Goal: Information Seeking & Learning: Learn about a topic

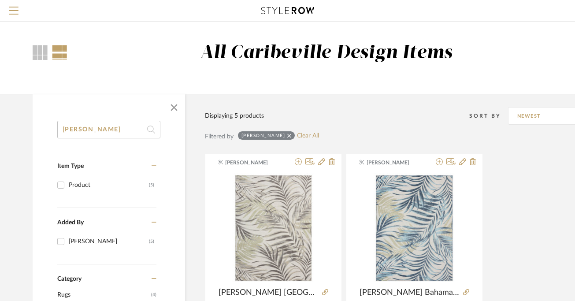
scroll to position [0, 38]
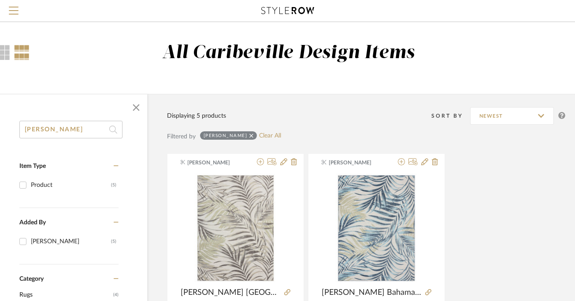
click at [89, 130] on input "[PERSON_NAME]" at bounding box center [70, 130] width 103 height 18
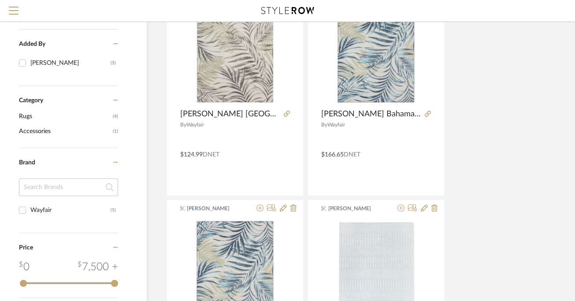
scroll to position [0, 38]
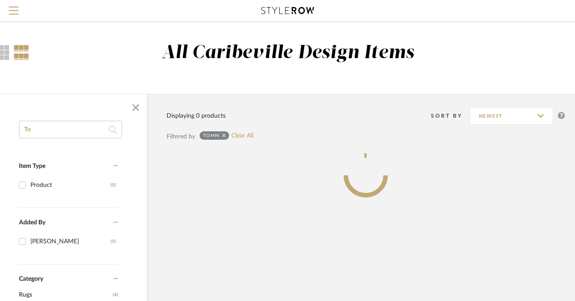
type input "T"
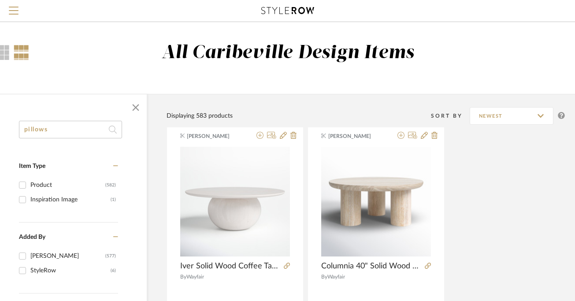
type input "pillows"
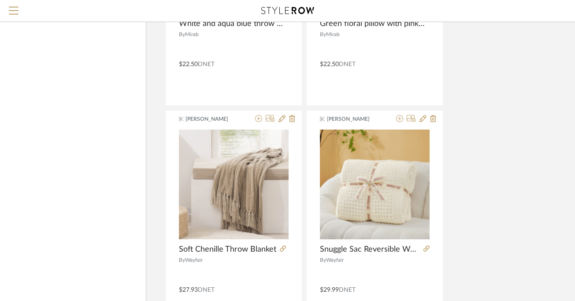
scroll to position [4000, 40]
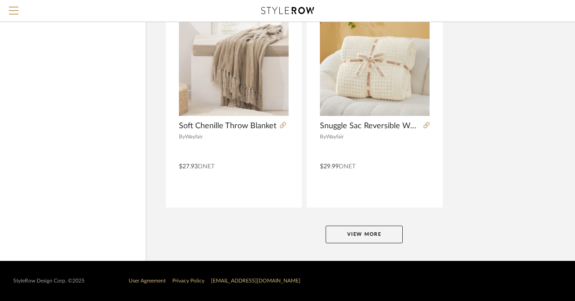
click at [357, 227] on button "View More" at bounding box center [364, 235] width 77 height 18
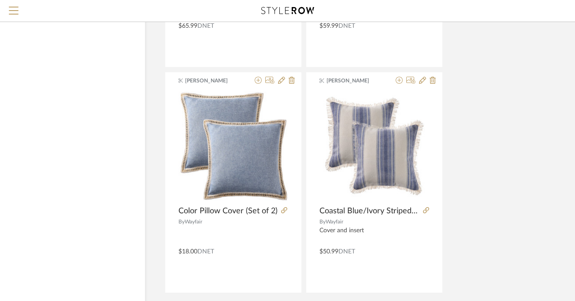
scroll to position [8060, 40]
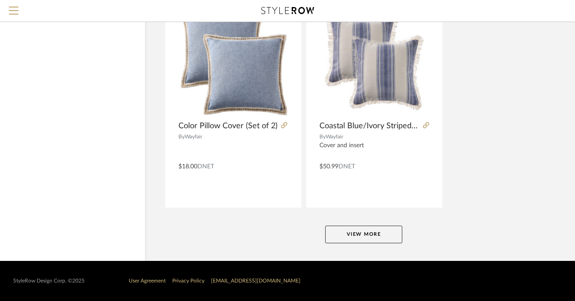
click at [380, 238] on button "View More" at bounding box center [363, 235] width 77 height 18
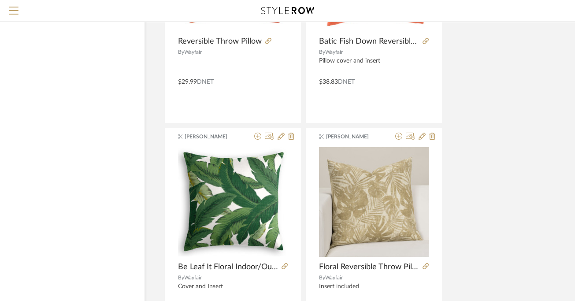
scroll to position [11403, 41]
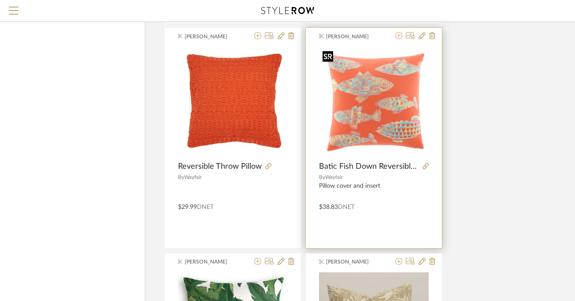
click at [383, 103] on img "0" at bounding box center [374, 102] width 110 height 110
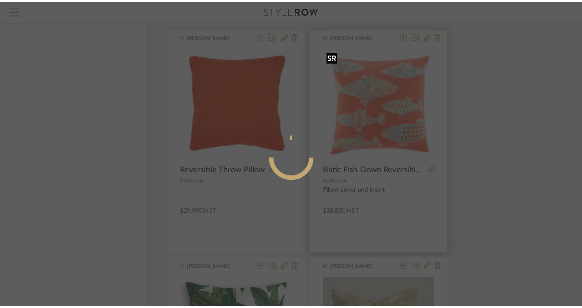
scroll to position [0, 0]
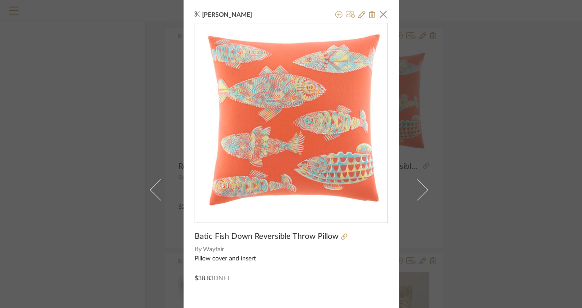
click at [112, 123] on div "[PERSON_NAME] × Batic Fish Down Reversible Throw Pillow By Wayfair Pillow cover…" at bounding box center [291, 154] width 582 height 308
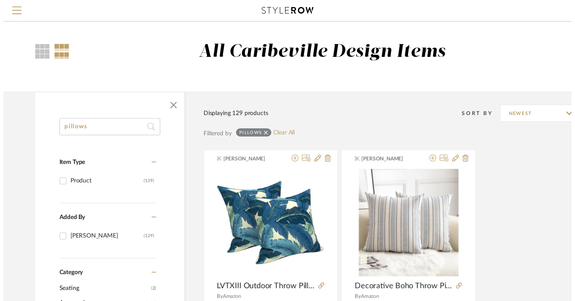
scroll to position [11403, 41]
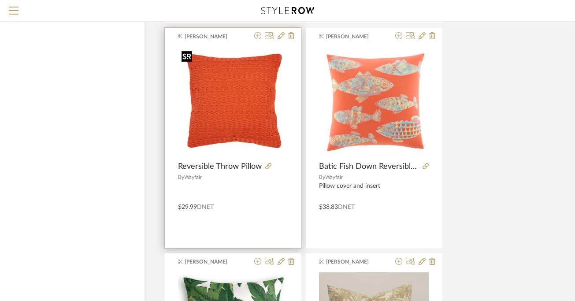
click at [253, 128] on img "0" at bounding box center [233, 102] width 110 height 110
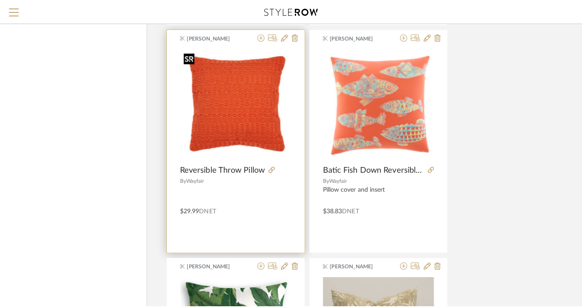
scroll to position [0, 0]
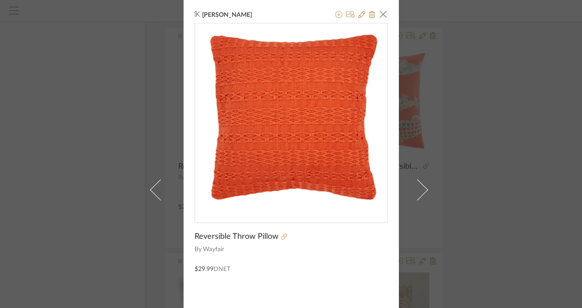
click at [282, 235] on icon at bounding box center [284, 237] width 6 height 6
click at [381, 14] on span "button" at bounding box center [383, 14] width 18 height 18
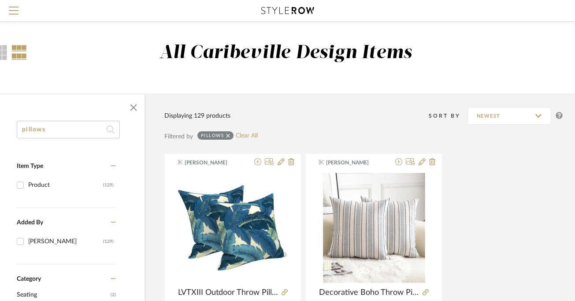
scroll to position [0, 10]
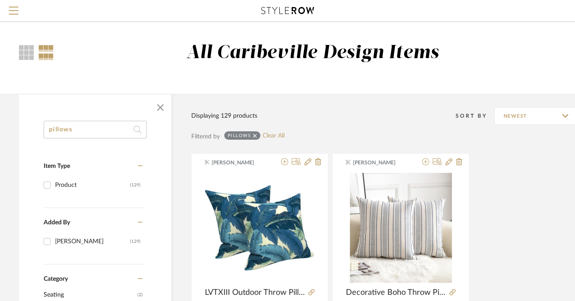
drag, startPoint x: 69, startPoint y: 130, endPoint x: 0, endPoint y: 126, distance: 69.3
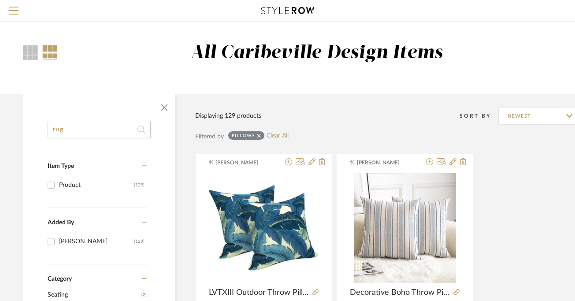
type input "rug"
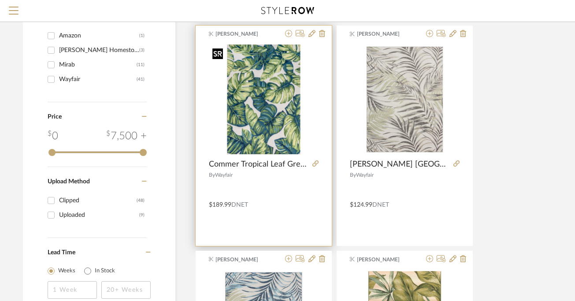
click at [262, 124] on img "0" at bounding box center [264, 100] width 110 height 110
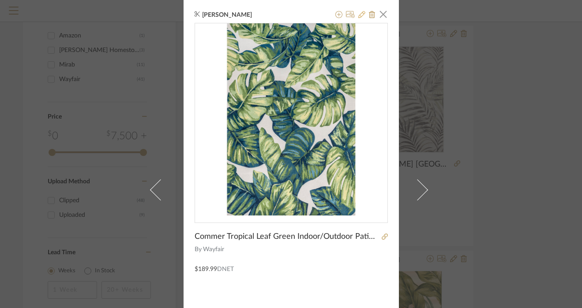
click at [359, 16] on icon at bounding box center [361, 14] width 7 height 7
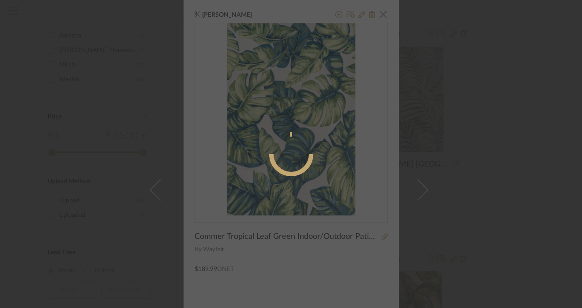
radio input "true"
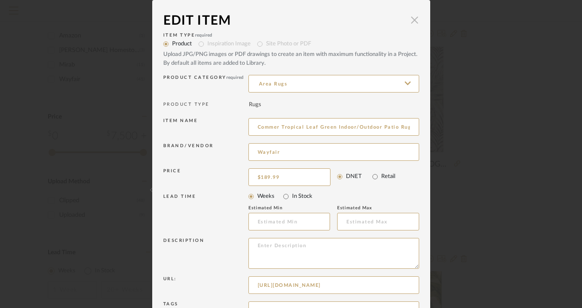
click at [409, 23] on span "button" at bounding box center [415, 20] width 18 height 18
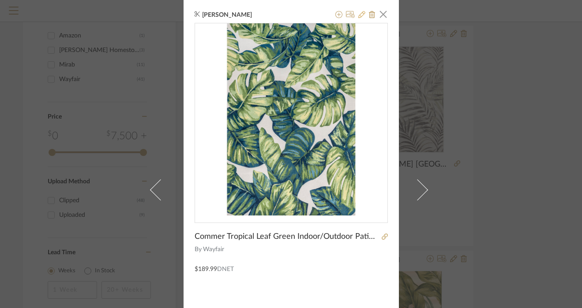
click at [359, 16] on icon at bounding box center [361, 14] width 7 height 7
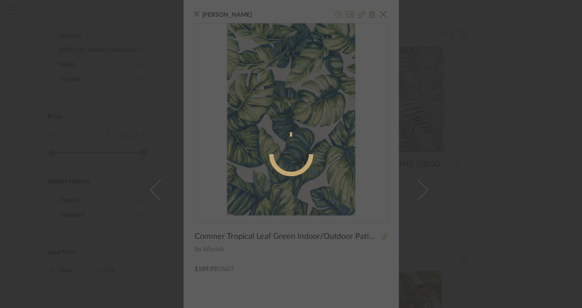
radio input "true"
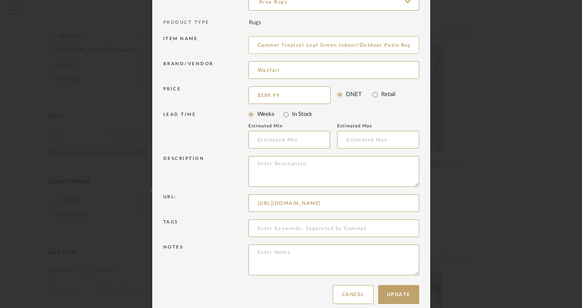
scroll to position [93, 0]
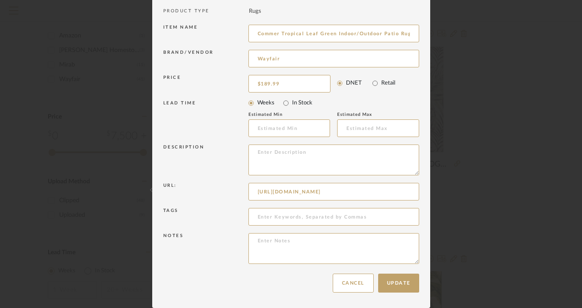
click at [492, 147] on div "Edit Item × Item Type required Product Inspiration Image Site Photo or PDF Uplo…" at bounding box center [291, 154] width 582 height 308
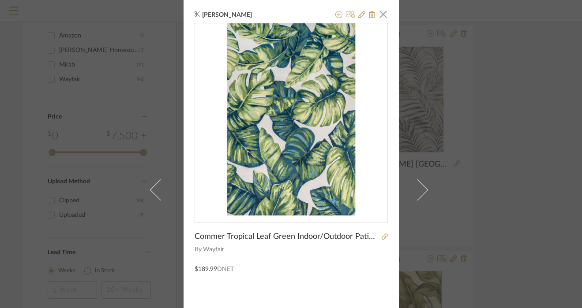
click at [385, 238] on div "[PERSON_NAME] × Commer Tropical Leaf Green Indoor/Outdoor Patio Rug By Wayfair …" at bounding box center [290, 190] width 215 height 380
click at [381, 235] on icon at bounding box center [384, 237] width 6 height 6
click at [379, 15] on span "button" at bounding box center [383, 14] width 18 height 18
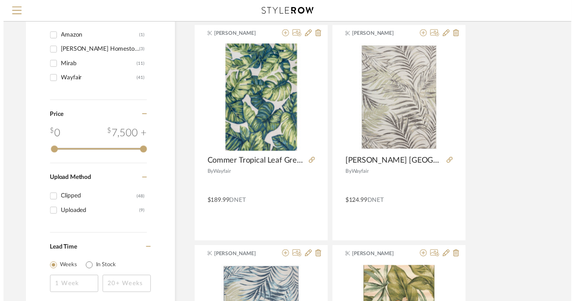
scroll to position [353, 10]
